Goal: Task Accomplishment & Management: Use online tool/utility

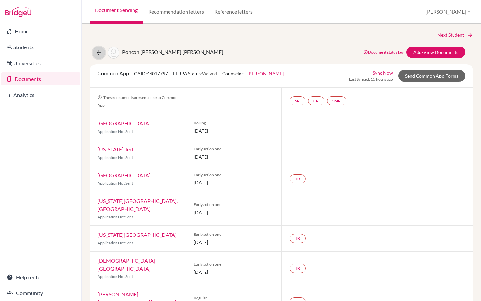
click at [98, 51] on icon at bounding box center [99, 52] width 7 height 7
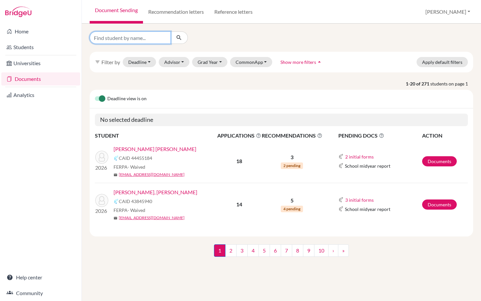
click at [131, 38] on input "Find student by name..." at bounding box center [130, 37] width 81 height 12
type input "natalia"
click button "submit" at bounding box center [179, 37] width 17 height 12
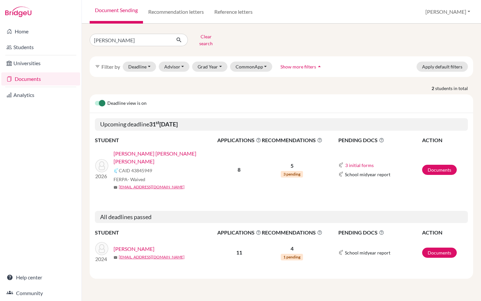
click at [180, 151] on link "Gomez Rizo, Natalia Maria Engracia" at bounding box center [168, 158] width 108 height 16
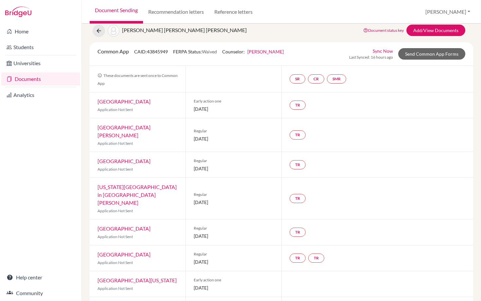
scroll to position [28, 0]
